Goal: Transaction & Acquisition: Obtain resource

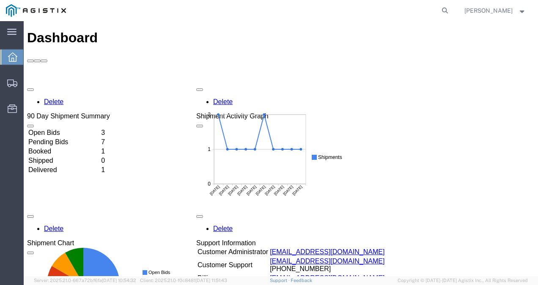
click at [62, 147] on td "Booked" at bounding box center [64, 151] width 72 height 8
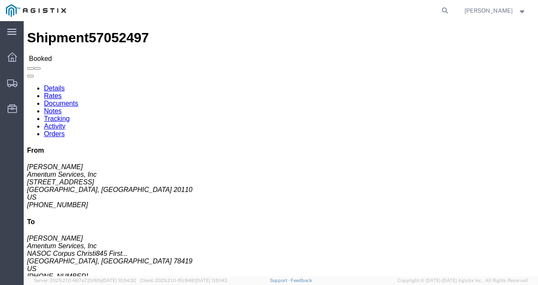
click link "Notes"
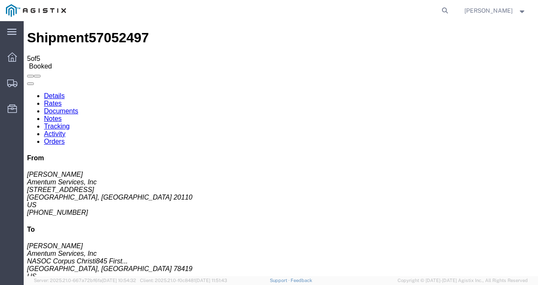
click at [53, 92] on link "Details" at bounding box center [54, 95] width 21 height 7
click link "Notes"
click at [49, 92] on link "Details" at bounding box center [54, 95] width 21 height 7
drag, startPoint x: 7, startPoint y: 122, endPoint x: 87, endPoint y: 138, distance: 81.9
click div "Ship From Amentum Services, Inc ([PERSON_NAME]) [STREET_ADDRESS] 571-468-9837 e…"
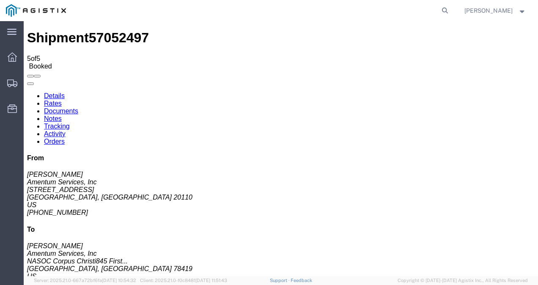
drag, startPoint x: 9, startPoint y: 106, endPoint x: 84, endPoint y: 138, distance: 82.0
click address "Amentum Services, Inc ([PERSON_NAME]) [STREET_ADDRESS] 571-468-9837 ext. 236 [P…"
copy address "United States 571-468-9837 ext. 236 [PERSON_NAME][EMAIL_ADDRESS][PERSON_NAME][D…"
click link "Notes"
click at [78, 107] on link "Documents" at bounding box center [61, 110] width 34 height 7
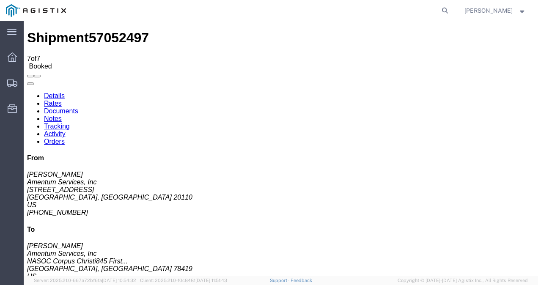
click at [62, 115] on link "Notes" at bounding box center [53, 118] width 18 height 7
click at [78, 107] on link "Documents" at bounding box center [61, 110] width 34 height 7
click at [62, 100] on link "Rates" at bounding box center [53, 103] width 18 height 7
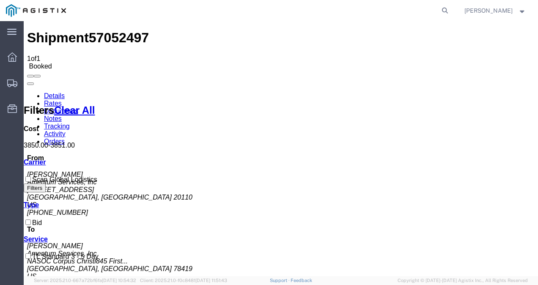
click at [64, 92] on link "Details" at bounding box center [54, 95] width 21 height 7
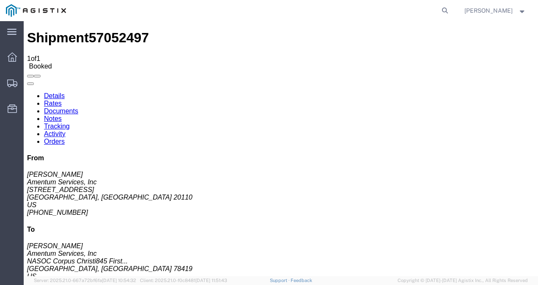
drag, startPoint x: 109, startPoint y: 121, endPoint x: 207, endPoint y: 137, distance: 99.2
click div "Ship From Amentum Services, Inc ([PERSON_NAME]) [STREET_ADDRESS] 571-468-9837 e…"
copy address "[PHONE_NUMBER] [PERSON_NAME][EMAIL_ADDRESS][PERSON_NAME]"
click at [12, 58] on icon at bounding box center [12, 56] width 9 height 9
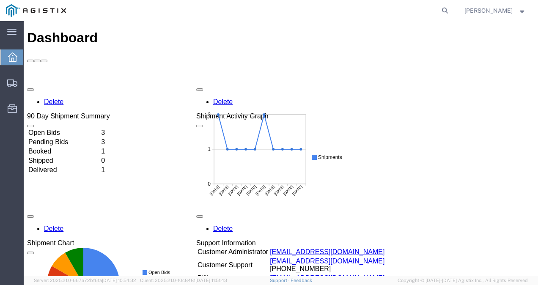
click at [71, 129] on td "Open Bids" at bounding box center [64, 133] width 72 height 8
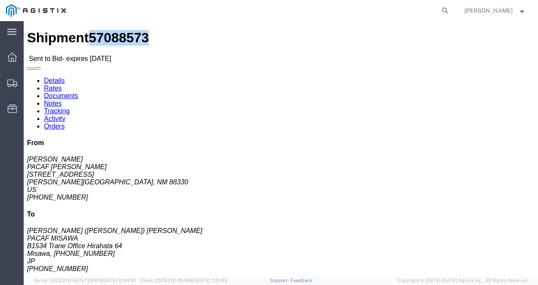
drag, startPoint x: 100, startPoint y: 8, endPoint x: 58, endPoint y: 6, distance: 42.3
click span "57088573"
drag, startPoint x: 101, startPoint y: 9, endPoint x: 55, endPoint y: 9, distance: 46.1
click h1 "Shipment 57088573"
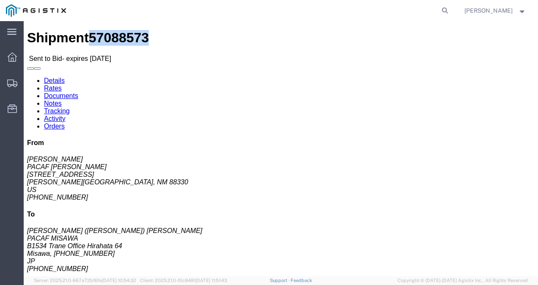
copy span "57088573"
click at [10, 60] on icon at bounding box center [12, 56] width 9 height 9
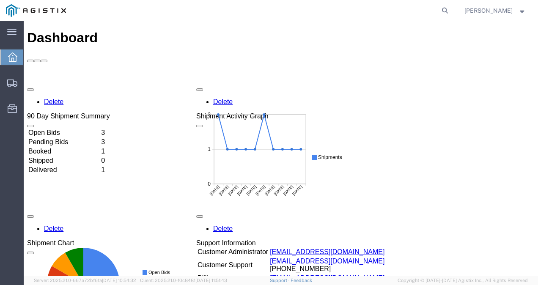
click at [78, 129] on td "Open Bids" at bounding box center [64, 133] width 72 height 8
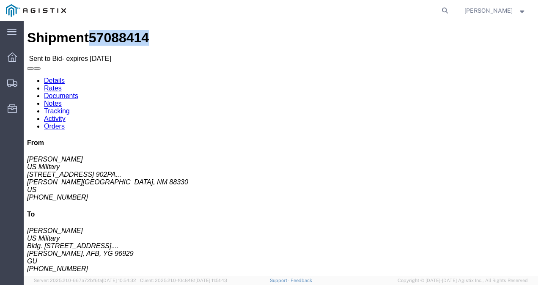
drag, startPoint x: 102, startPoint y: 10, endPoint x: 59, endPoint y: 11, distance: 43.6
click div "Shipment 57088414 Sent to Bid - expires [DATE]"
copy span "57088414"
click at [13, 52] on svg-icon at bounding box center [12, 56] width 9 height 9
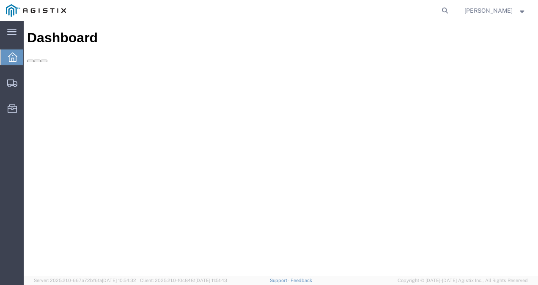
click at [14, 56] on icon at bounding box center [12, 56] width 9 height 9
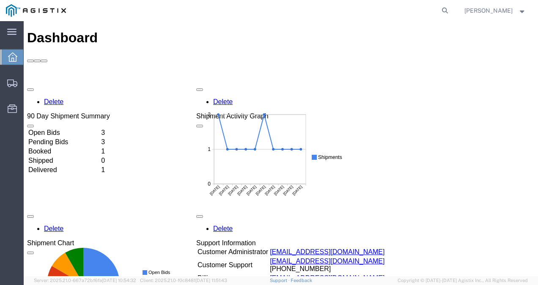
click at [60, 129] on td "Open Bids" at bounding box center [64, 133] width 72 height 8
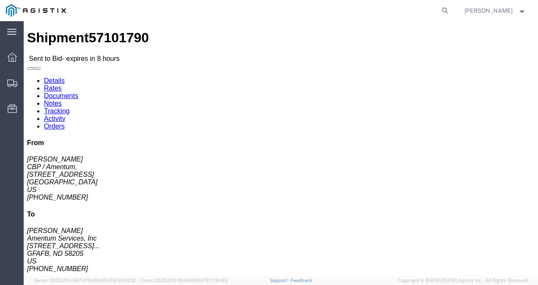
click button "button"
click div "Leg 1 -"
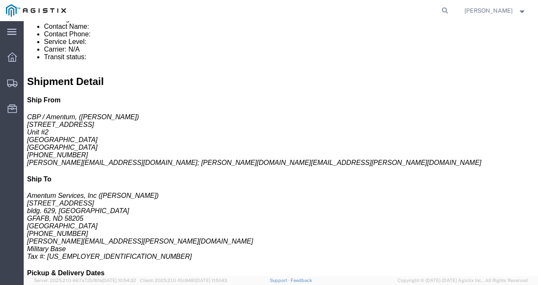
scroll to position [349, 0]
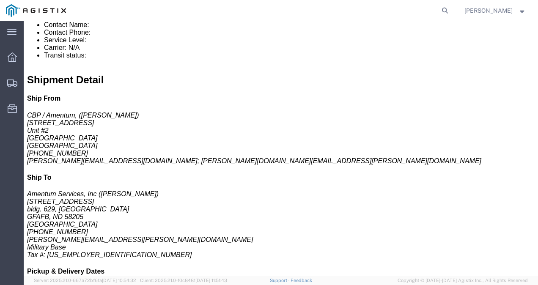
click link "Documents"
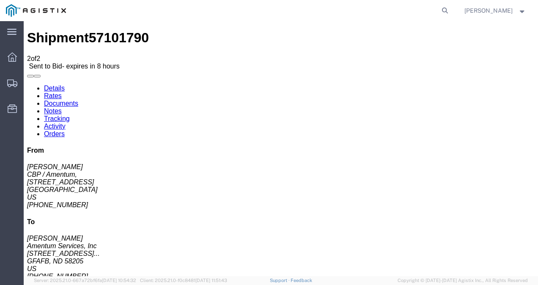
click at [54, 85] on link "Details" at bounding box center [54, 88] width 21 height 7
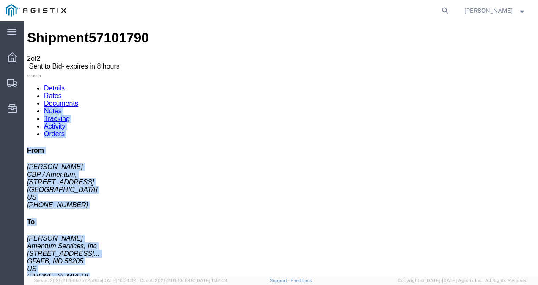
drag, startPoint x: 158, startPoint y: 69, endPoint x: 116, endPoint y: 38, distance: 52.4
click form "Shipment 57101790 2 of 2 Sent to Bid - expires in 8 hours Details Rates Documen…"
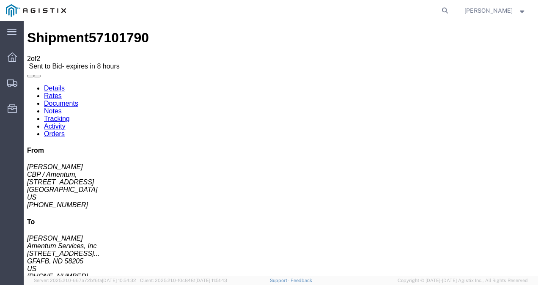
click div "Ship From CBP / Amentum, ([PERSON_NAME]) [STREET_ADDRESS] [PHONE_NUMBER] [PERSO…"
click link "Documents"
checkbox input "true"
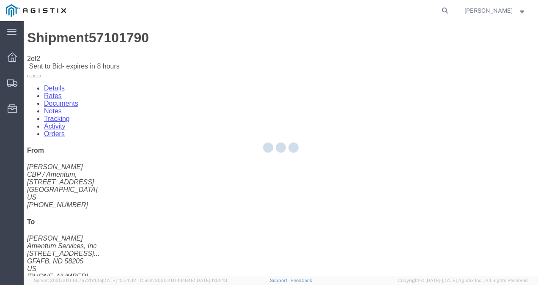
checkbox input "true"
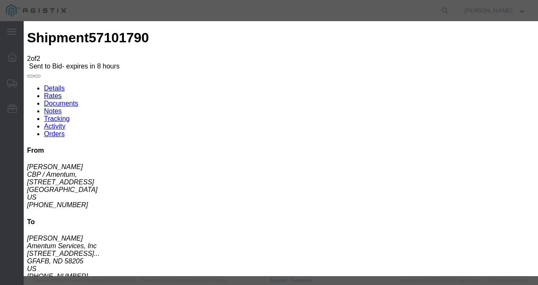
type input "[EMAIL_ADDRESS][DOMAIN_NAME]"
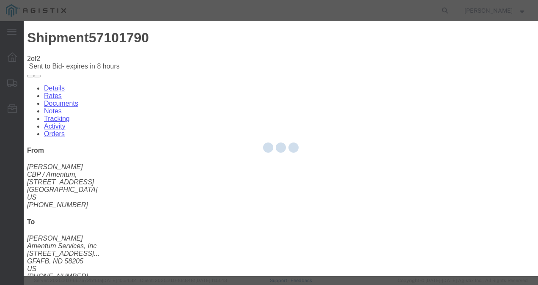
checkbox input "false"
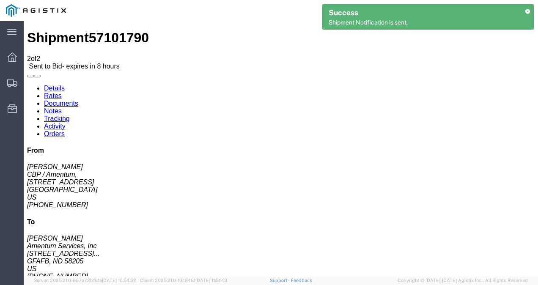
click at [55, 85] on link "Details" at bounding box center [54, 88] width 21 height 7
